Goal: Task Accomplishment & Management: Use online tool/utility

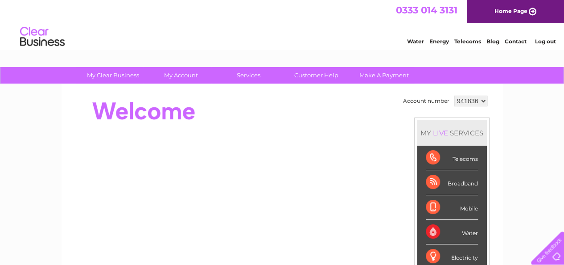
click at [484, 102] on select "941836 971766" at bounding box center [470, 100] width 33 height 11
click at [544, 41] on link "Log out" at bounding box center [545, 41] width 21 height 7
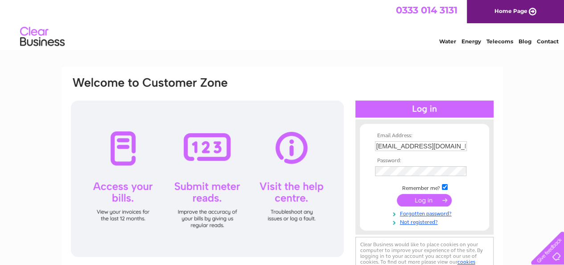
click at [459, 145] on input "[EMAIL_ADDRESS][DOMAIN_NAME]" at bounding box center [421, 146] width 92 height 10
type input "[EMAIL_ADDRESS][DOMAIN_NAME]"
click at [432, 198] on input "submit" at bounding box center [424, 200] width 55 height 12
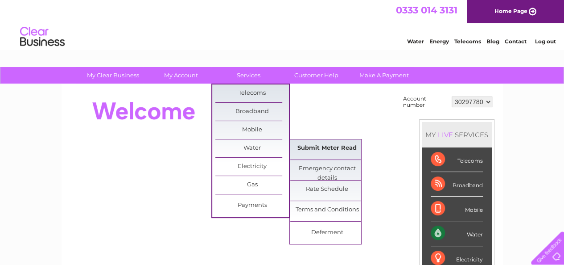
click at [322, 145] on link "Submit Meter Read" at bounding box center [327, 148] width 74 height 18
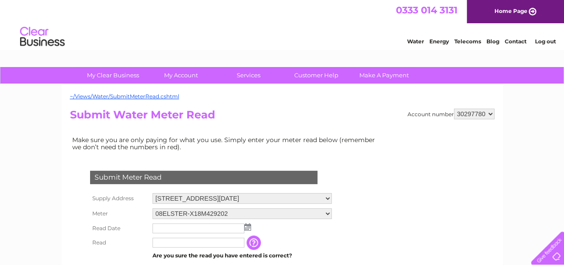
click at [246, 224] on img at bounding box center [247, 226] width 7 height 7
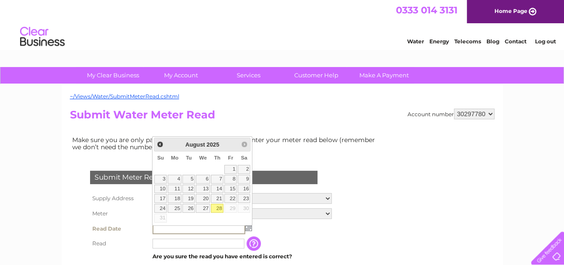
click at [221, 205] on link "28" at bounding box center [217, 207] width 12 height 9
type input "2025/08/28"
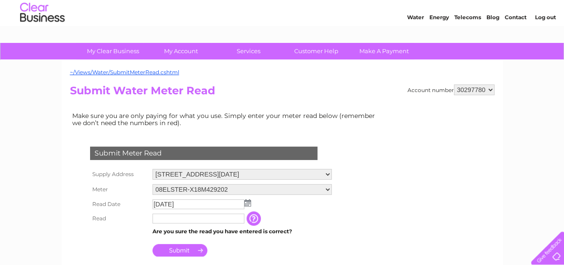
scroll to position [45, 0]
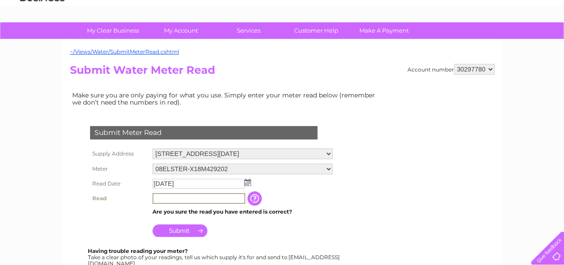
click at [178, 199] on input "text" at bounding box center [199, 198] width 93 height 11
type input "00116"
click at [191, 232] on input "Submit" at bounding box center [180, 230] width 55 height 12
